Goal: Check status: Check status

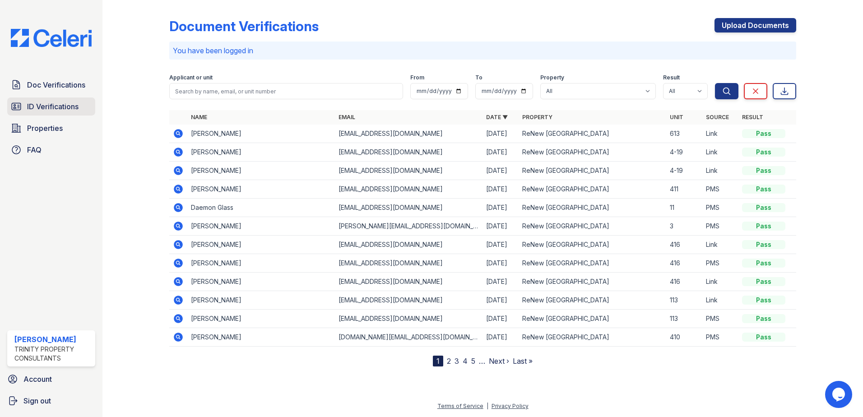
click at [71, 110] on span "ID Verifications" at bounding box center [52, 106] width 51 height 11
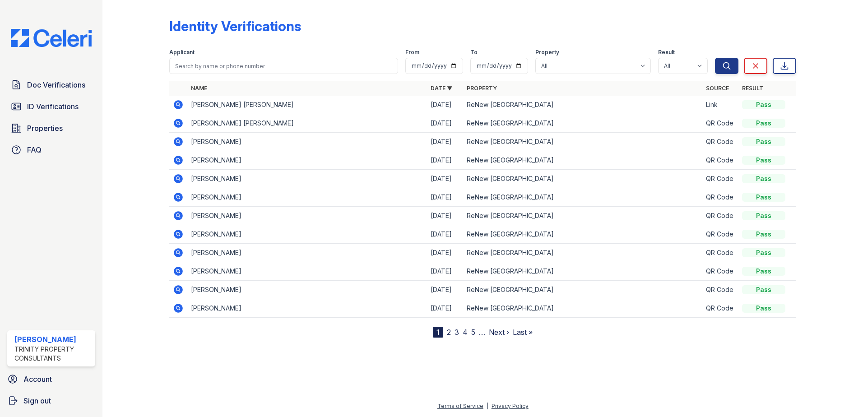
click at [180, 101] on icon at bounding box center [178, 104] width 9 height 9
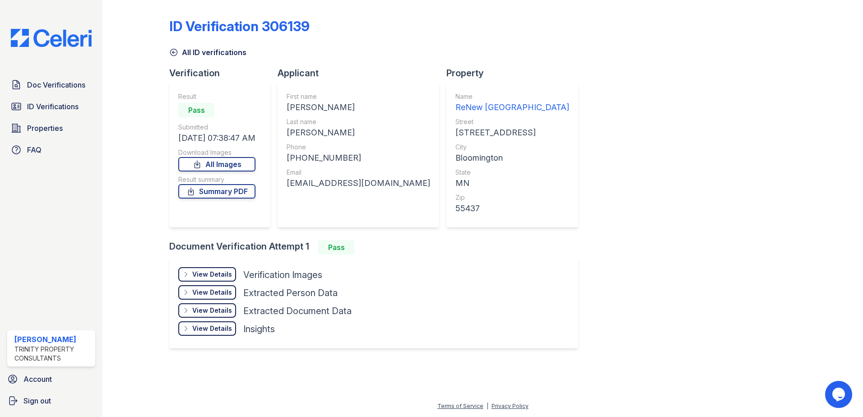
click at [721, 177] on div "ID Verification 306139 All ID verifications Verification Result Pass Submitted …" at bounding box center [482, 183] width 627 height 358
